Goal: Task Accomplishment & Management: Manage account settings

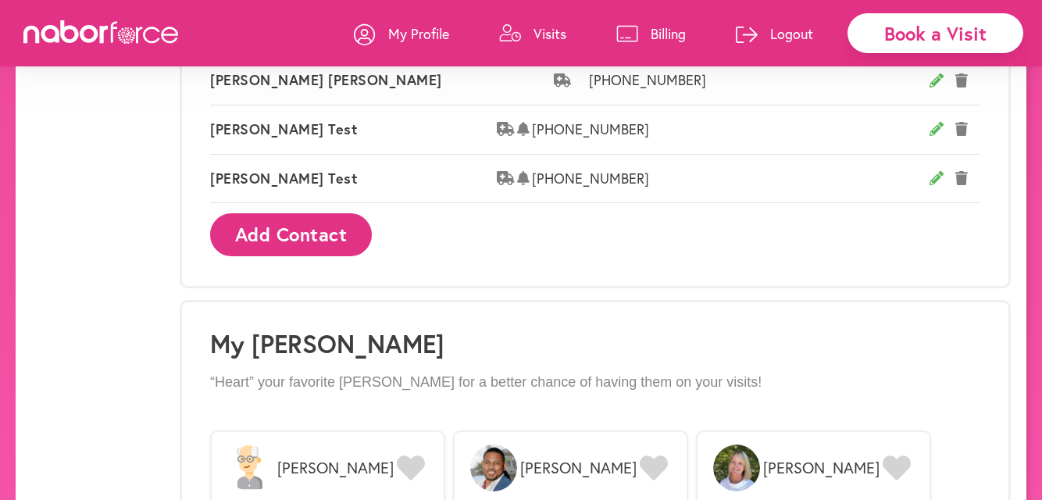
scroll to position [1056, 0]
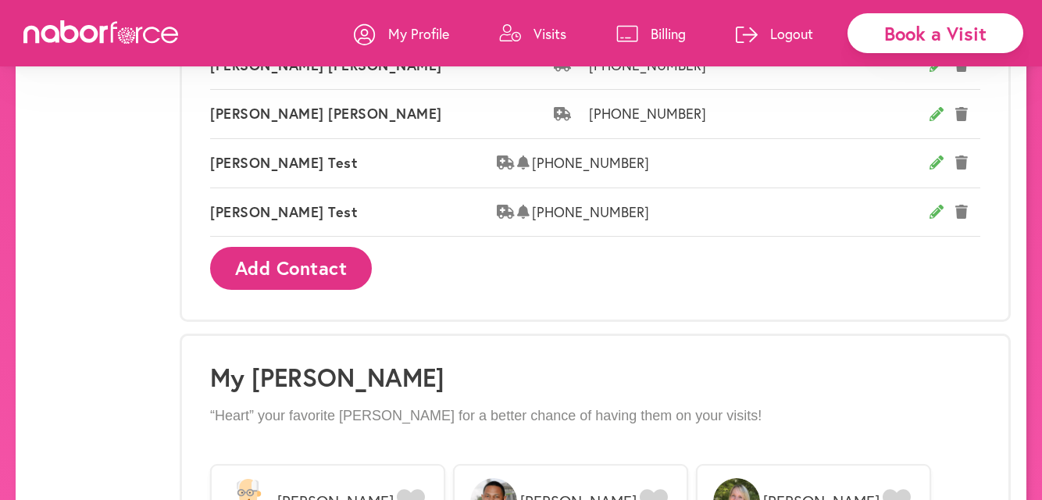
click at [897, 45] on div "Book a Visit" at bounding box center [936, 33] width 176 height 40
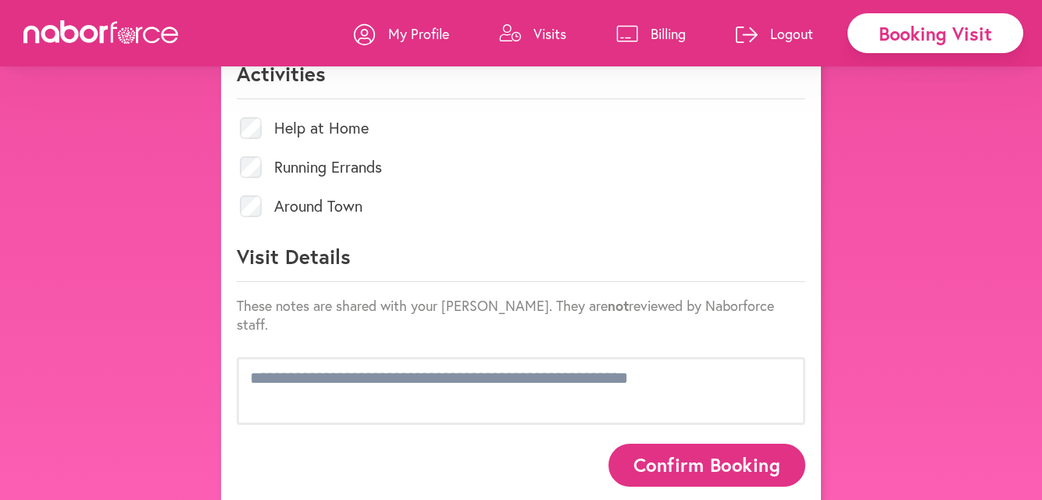
scroll to position [718, 0]
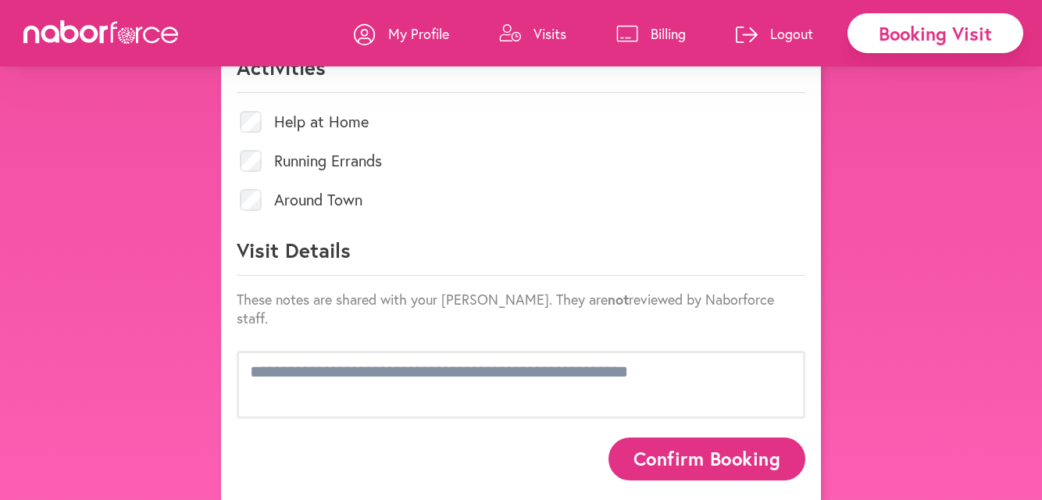
click at [531, 22] on link "Visits" at bounding box center [532, 33] width 67 height 47
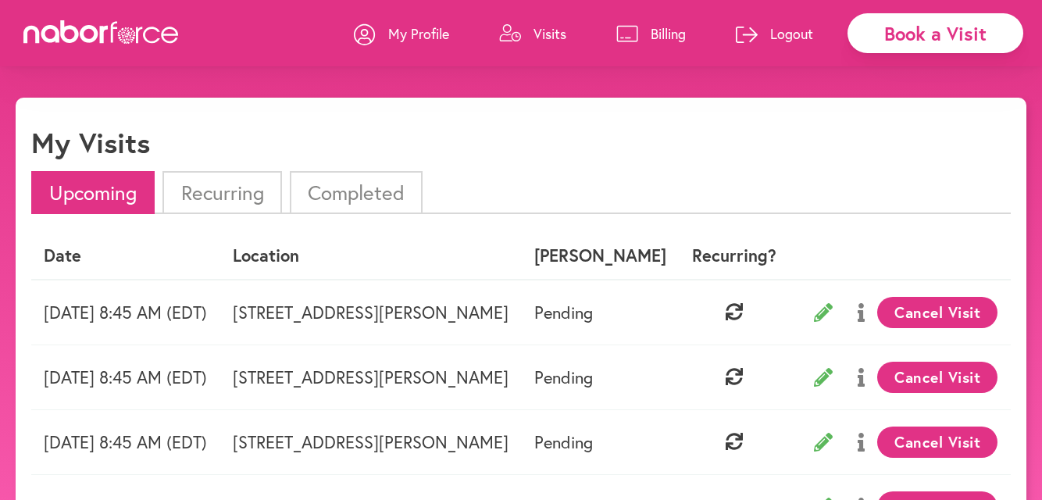
click at [356, 191] on li "Completed" at bounding box center [356, 192] width 133 height 43
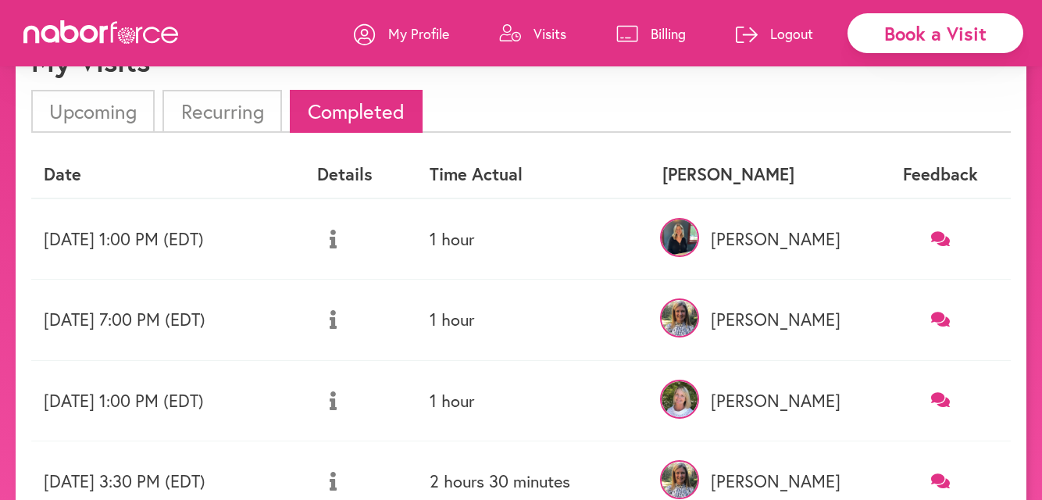
scroll to position [84, 0]
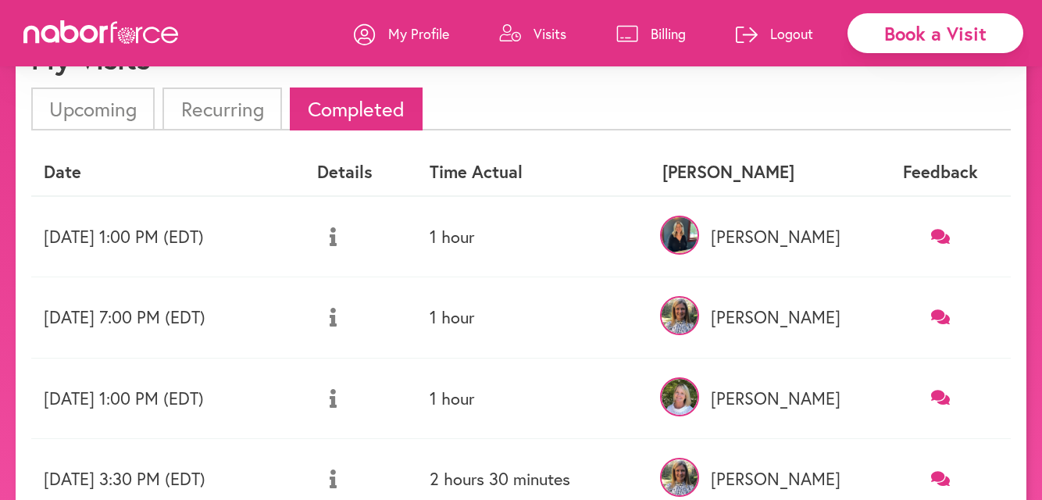
click at [651, 32] on p "Billing" at bounding box center [668, 33] width 35 height 19
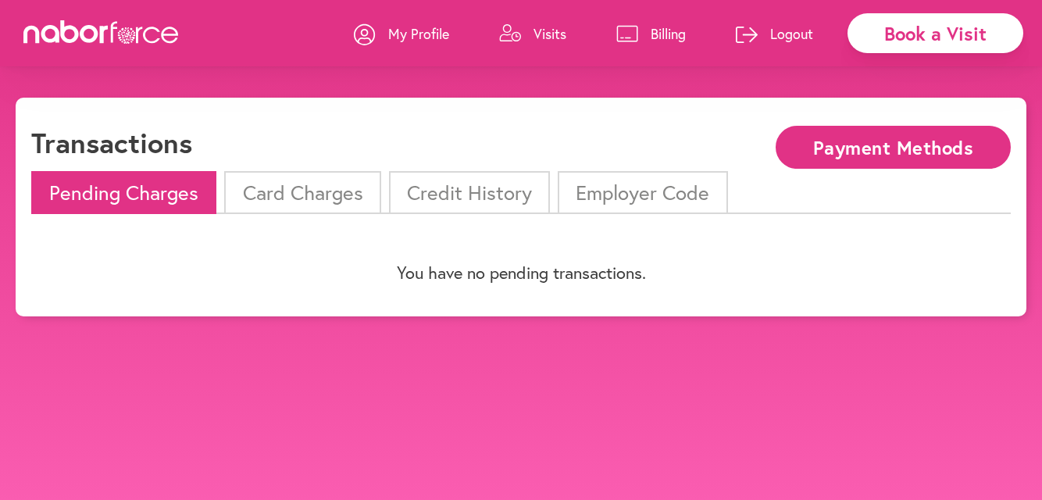
click at [312, 208] on li "Card Charges" at bounding box center [302, 192] width 156 height 43
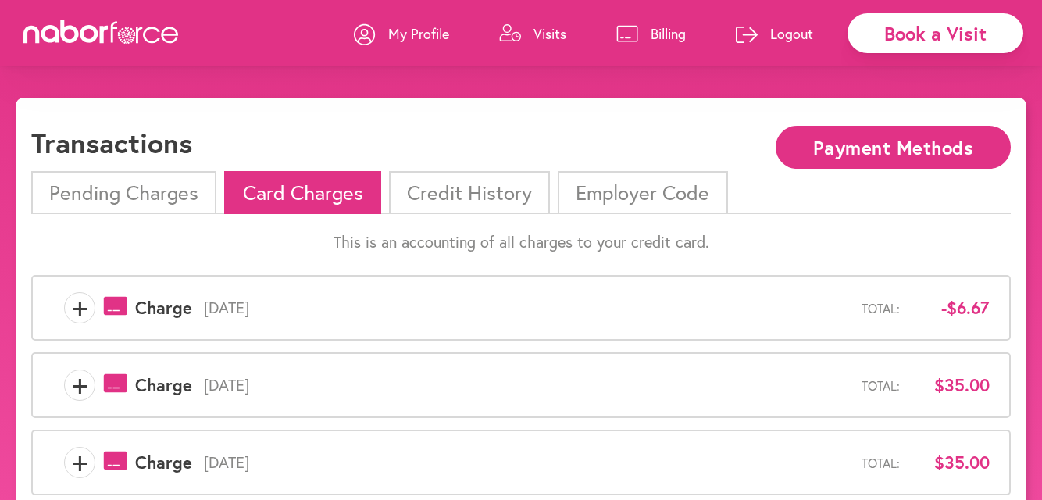
click at [86, 306] on span "+" at bounding box center [80, 307] width 30 height 31
